Goal: Navigation & Orientation: Find specific page/section

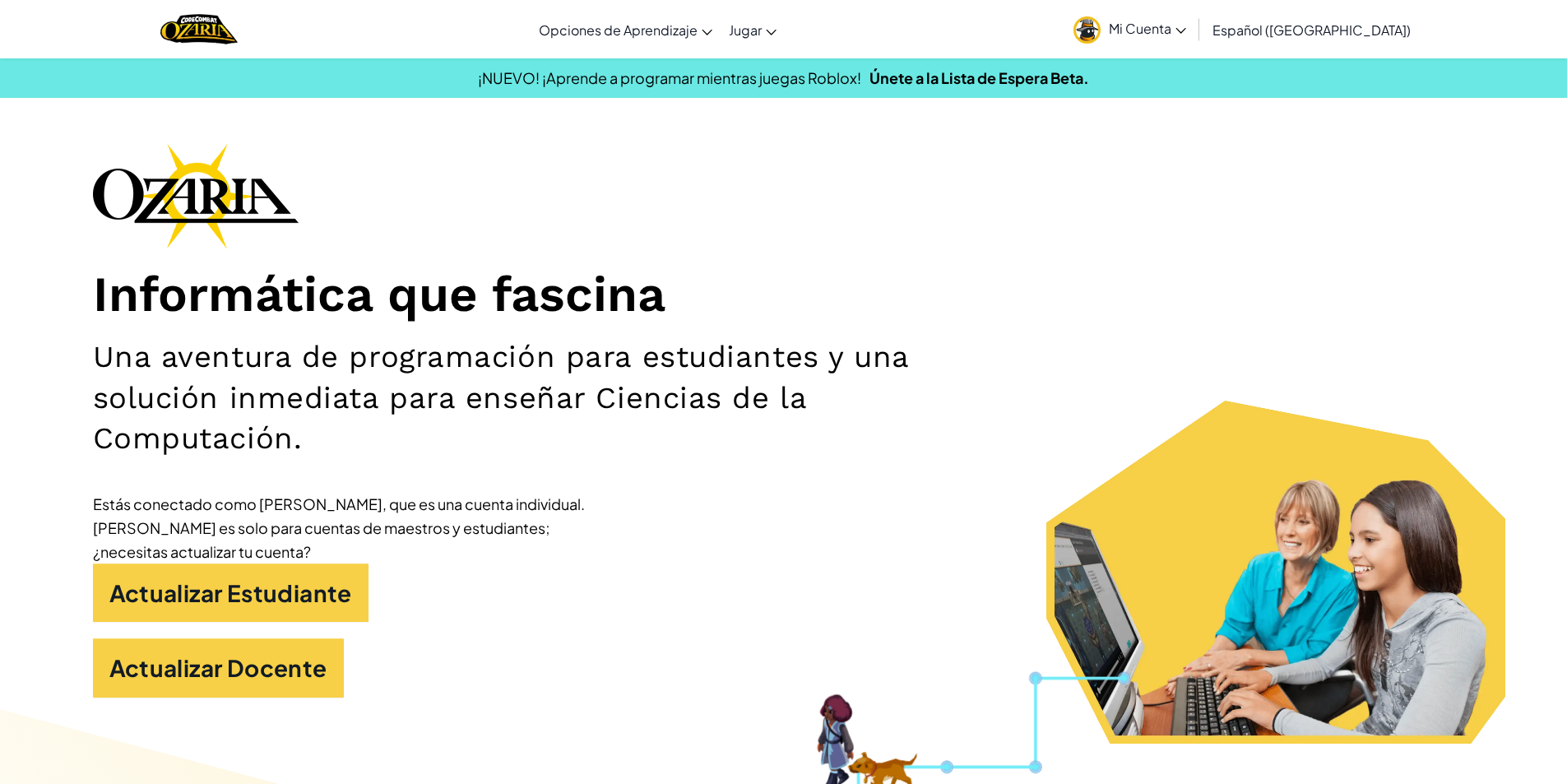
click at [1175, 27] on span "Mi Cuenta" at bounding box center [1147, 28] width 77 height 18
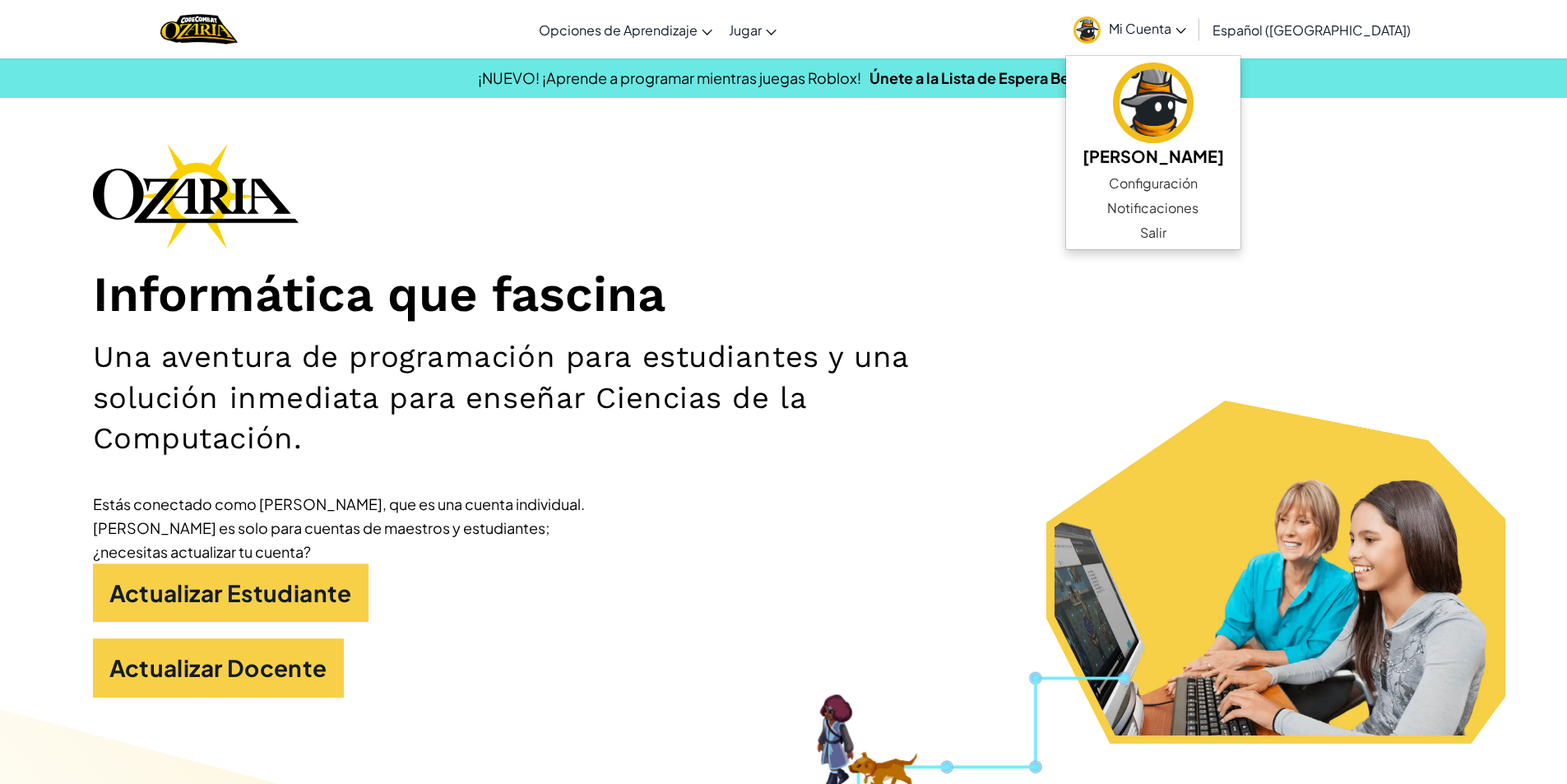
click at [1356, 195] on div "Informática que fascina Una aventura de programación para estudiantes y una sol…" at bounding box center [784, 429] width 1382 height 570
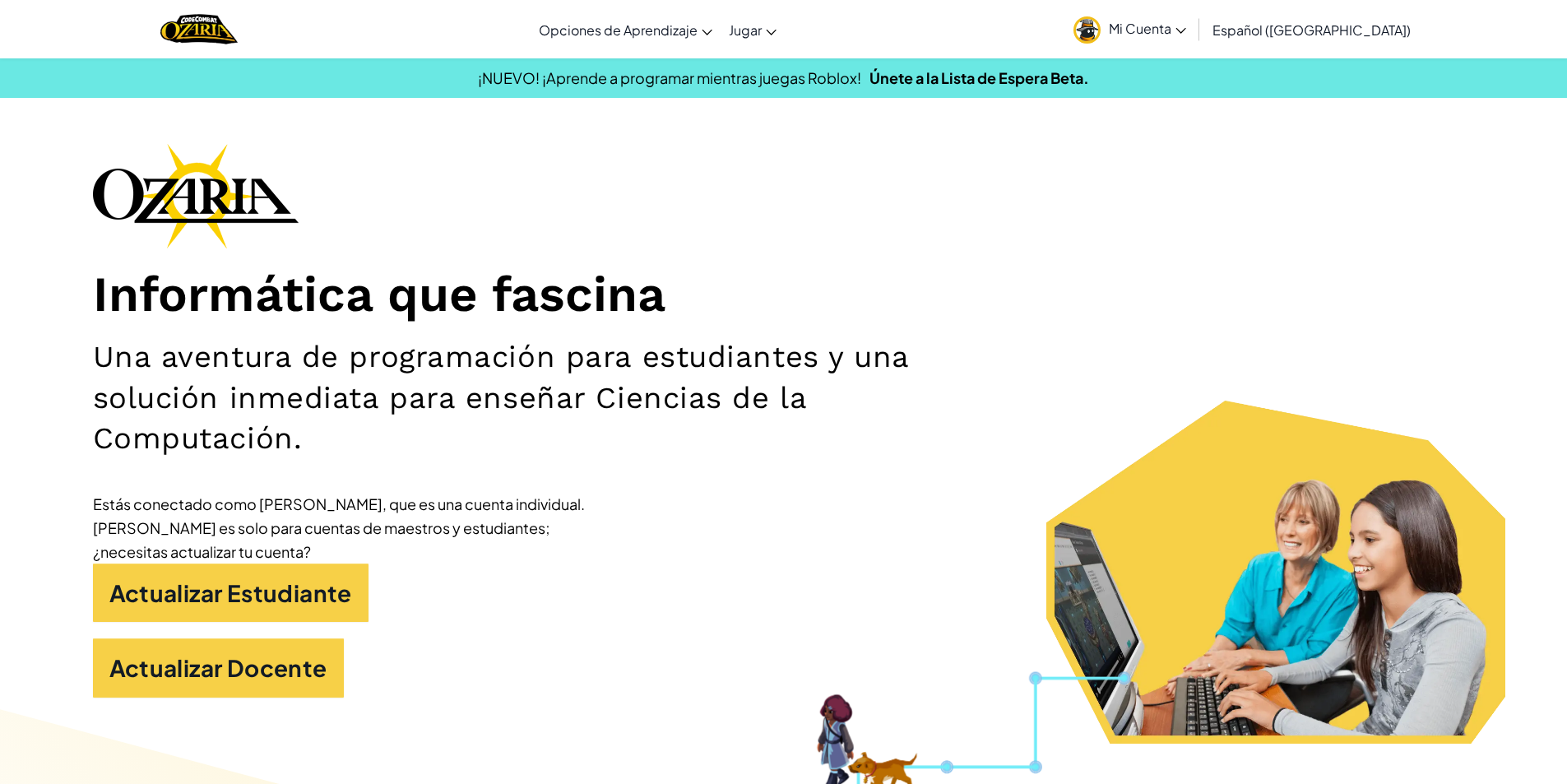
scroll to position [1042, 0]
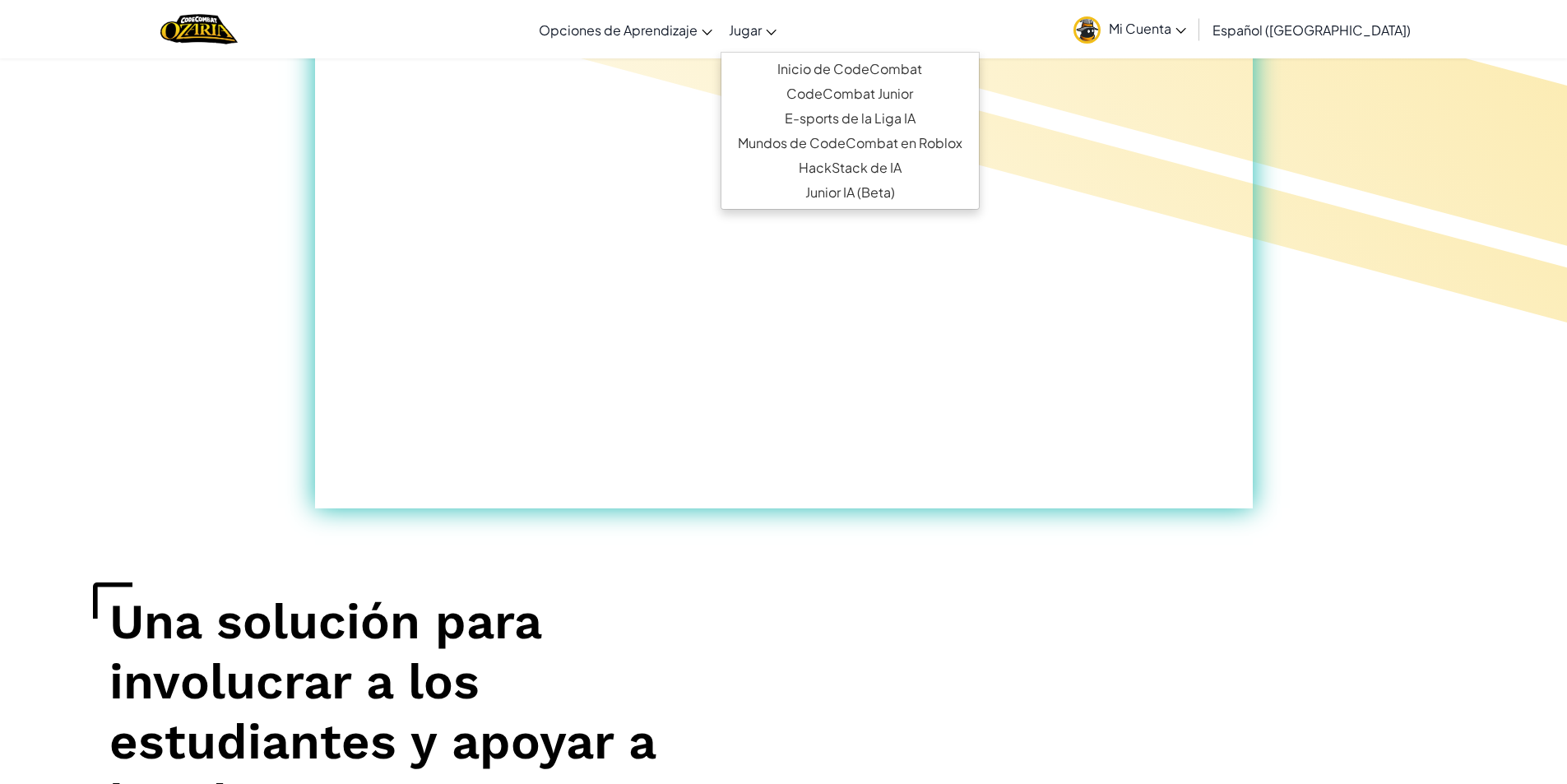
click at [762, 30] on span "Jugar" at bounding box center [745, 30] width 33 height 18
click at [804, 67] on link "Inicio de CodeCombat" at bounding box center [851, 68] width 258 height 24
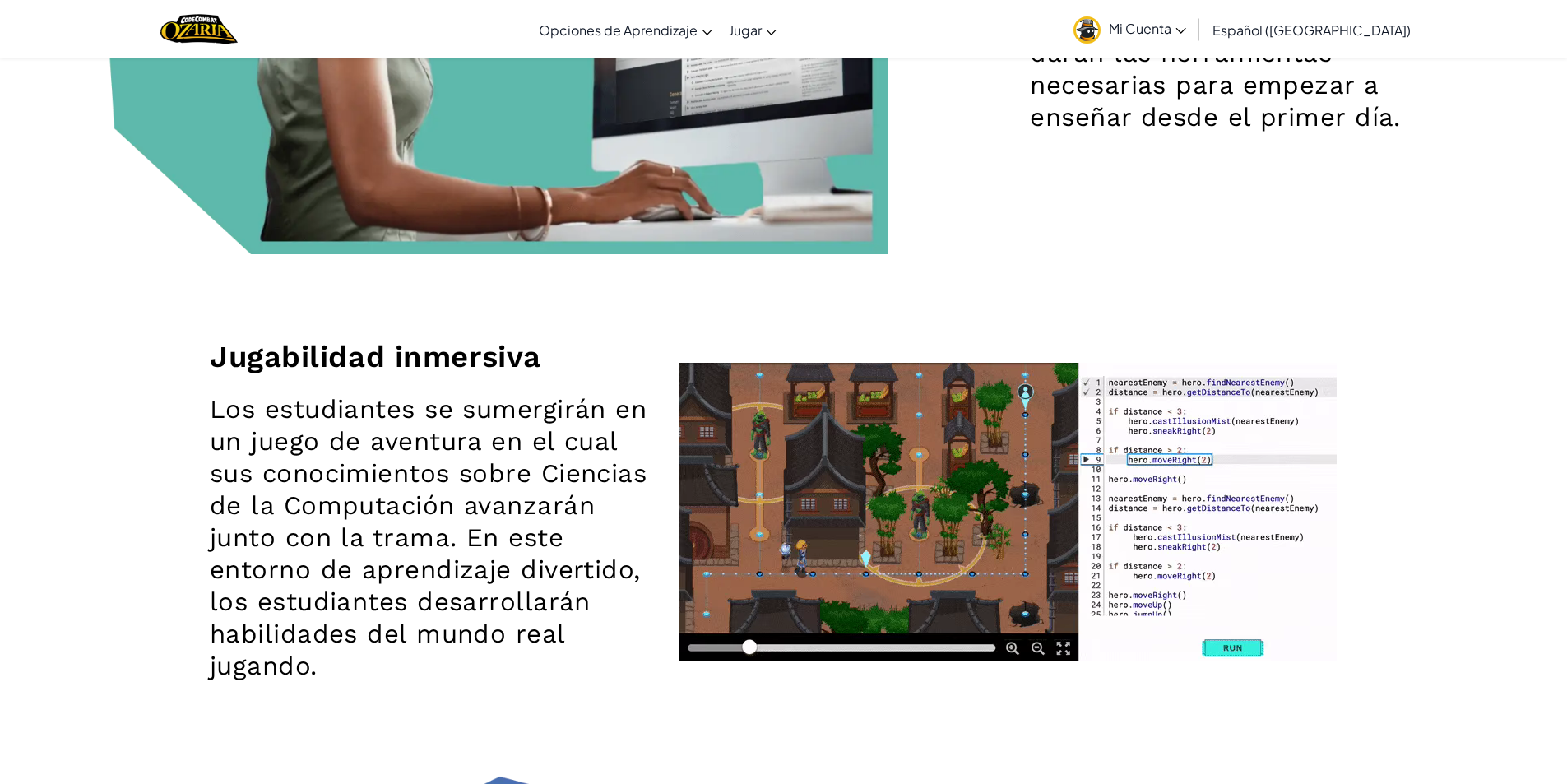
scroll to position [0, 0]
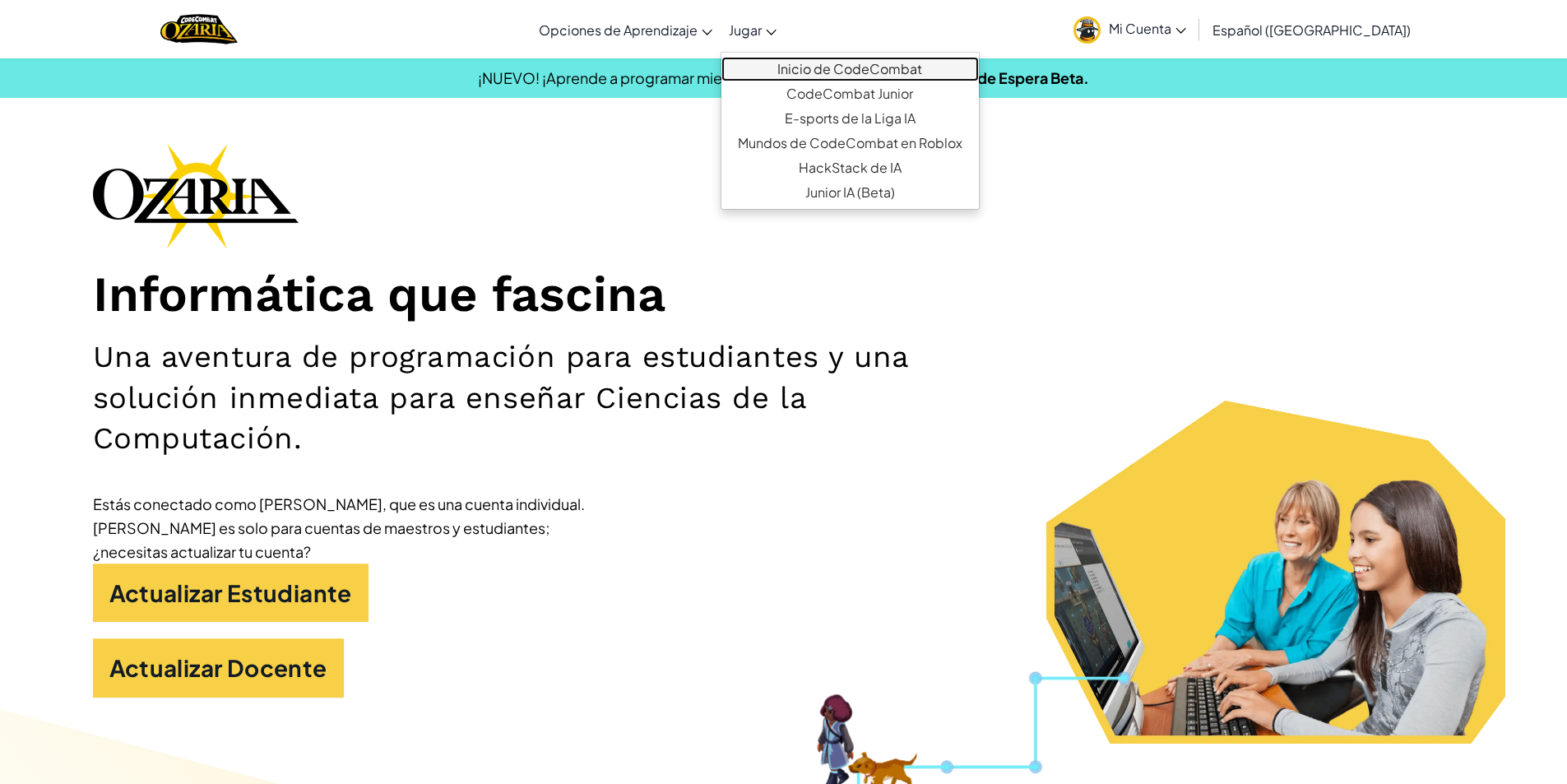
click at [805, 63] on link "Inicio de CodeCombat" at bounding box center [851, 68] width 258 height 24
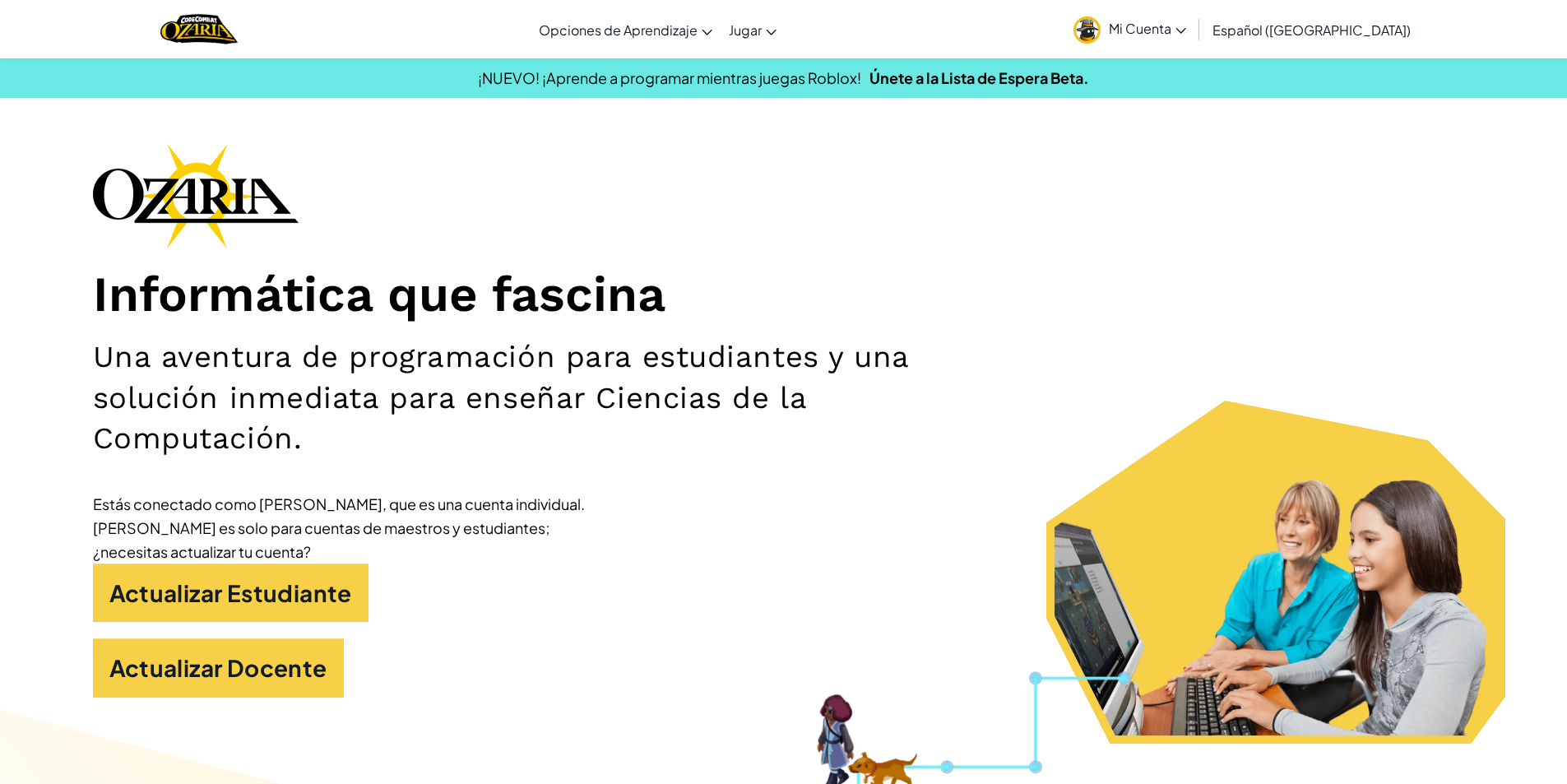
click at [1165, 33] on span "Mi Cuenta" at bounding box center [1147, 28] width 77 height 18
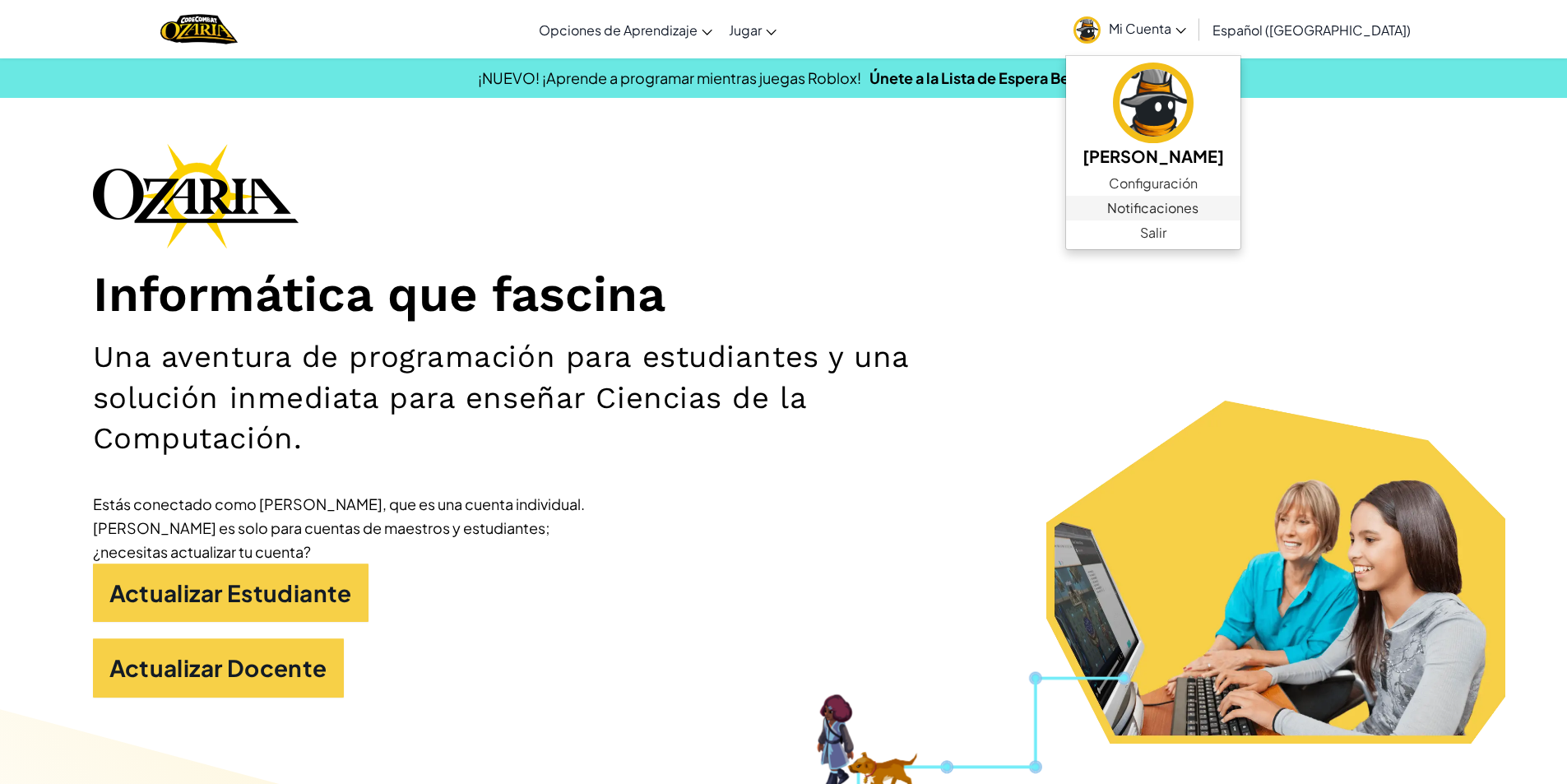
click at [1189, 209] on span "Notificaciones" at bounding box center [1153, 208] width 91 height 20
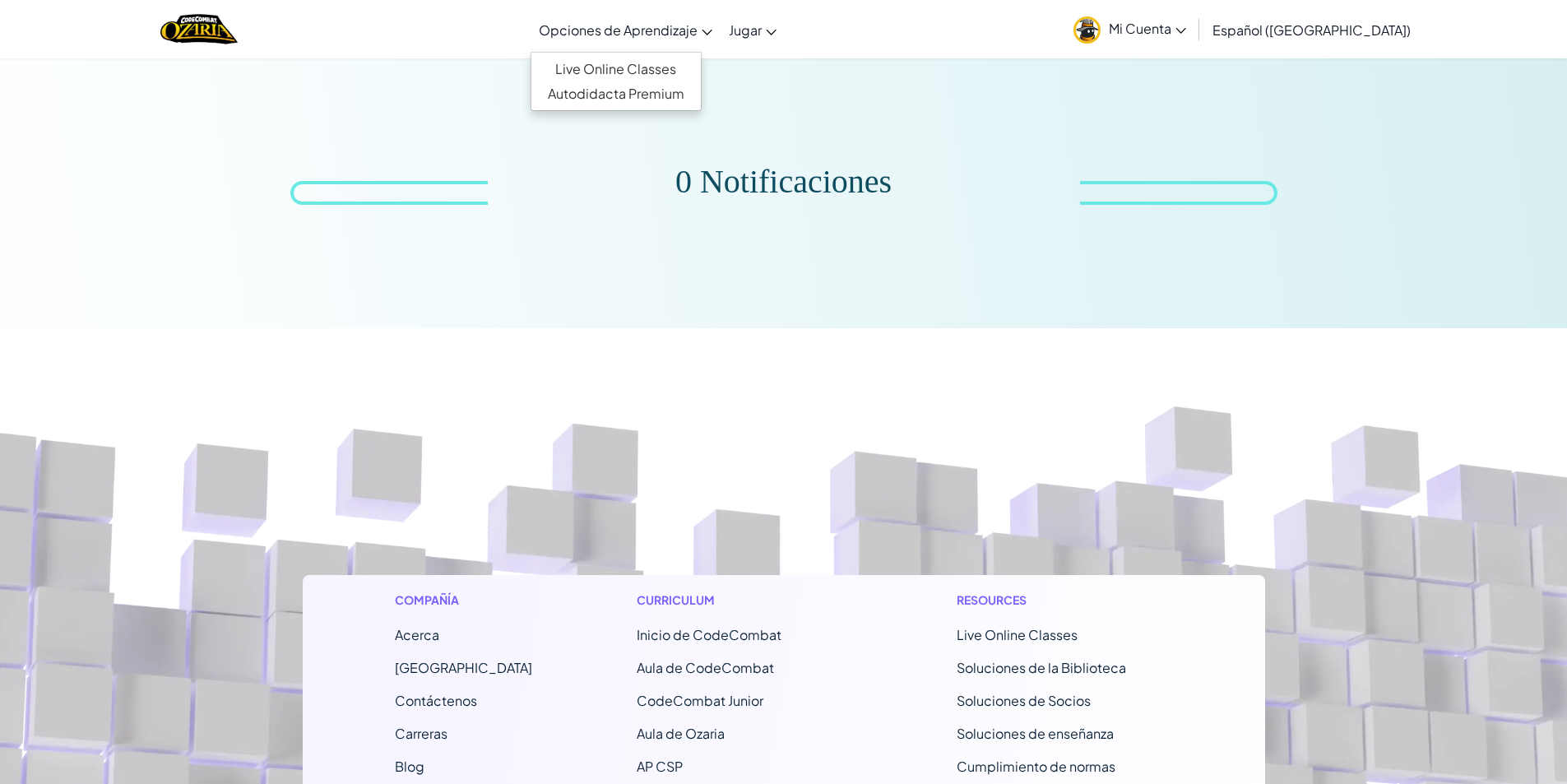
click at [615, 21] on span "Opciones de Aprendizaje" at bounding box center [618, 30] width 159 height 18
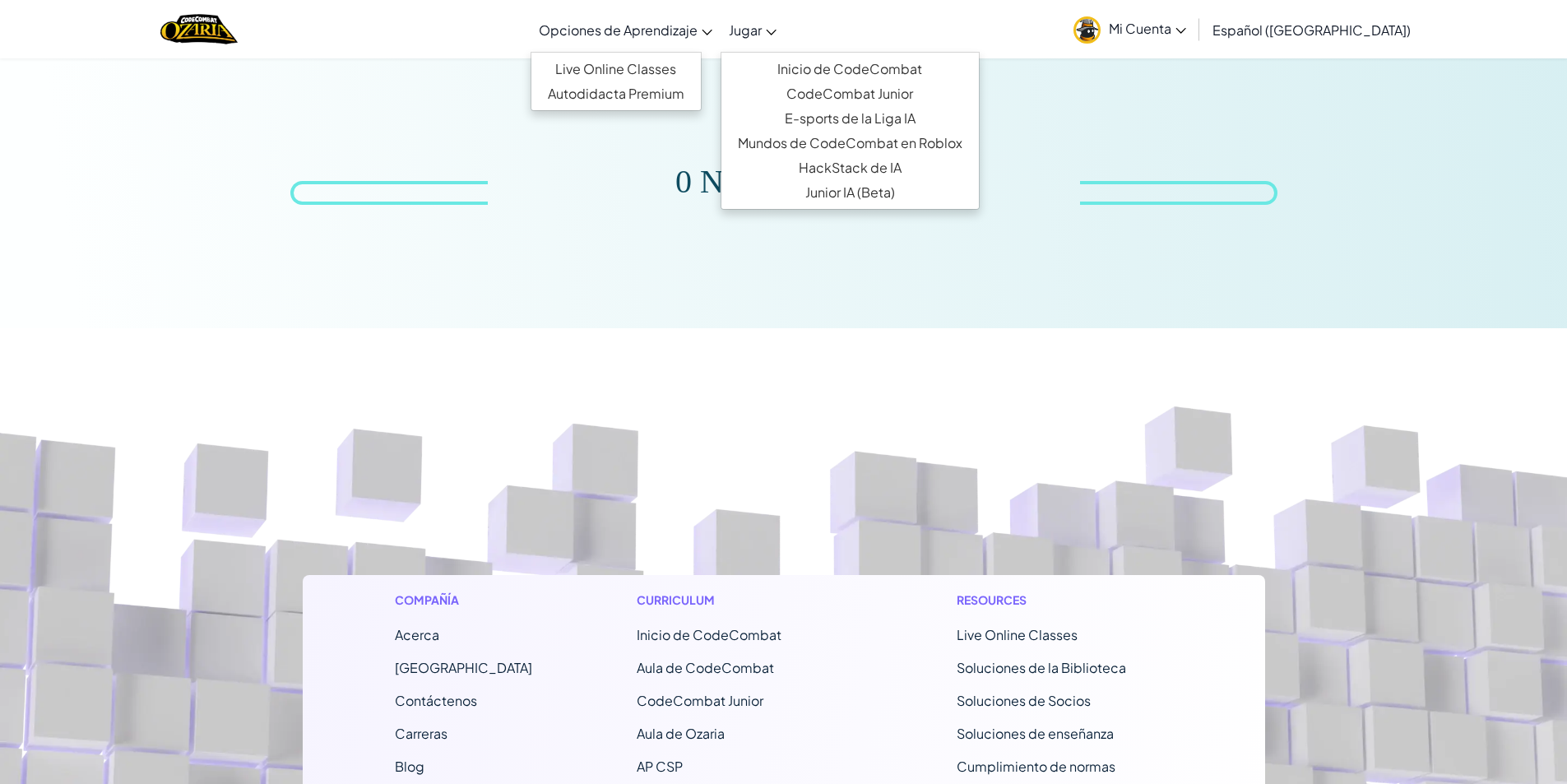
click at [762, 27] on span "Jugar" at bounding box center [745, 30] width 33 height 18
click at [886, 72] on link "Inicio de CodeCombat" at bounding box center [851, 68] width 258 height 24
